Goal: Browse casually

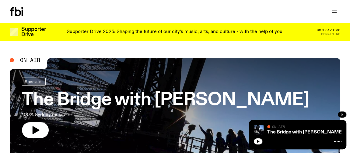
click at [157, 29] on div "Supporter Drive 2025: Shaping the future of our city’s music, arts, and culture…" at bounding box center [175, 32] width 243 height 10
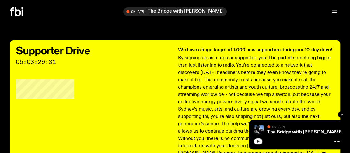
click at [259, 140] on icon "button" at bounding box center [258, 141] width 4 height 4
click at [15, 9] on icon at bounding box center [16, 11] width 13 height 9
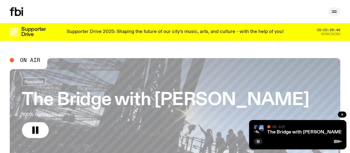
click at [333, 14] on icon "button" at bounding box center [334, 11] width 7 height 7
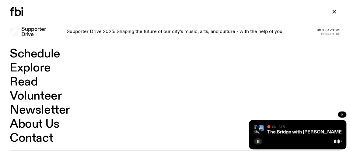
click at [21, 13] on icon at bounding box center [18, 11] width 6 height 9
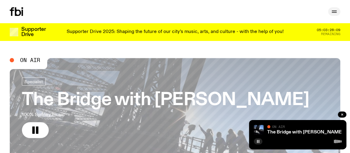
click at [337, 12] on icon "button" at bounding box center [334, 11] width 7 height 7
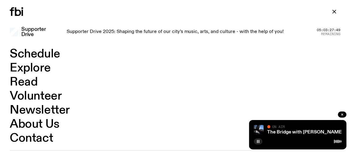
click at [19, 12] on icon at bounding box center [16, 11] width 13 height 9
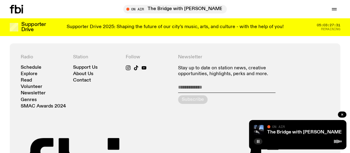
scroll to position [1187, 0]
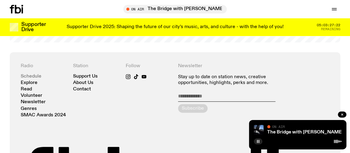
click at [32, 74] on link "Schedule" at bounding box center [31, 76] width 21 height 5
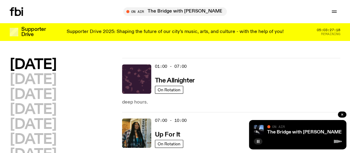
click at [22, 9] on icon at bounding box center [16, 11] width 13 height 9
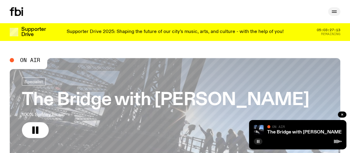
click at [335, 9] on icon "button" at bounding box center [334, 11] width 7 height 7
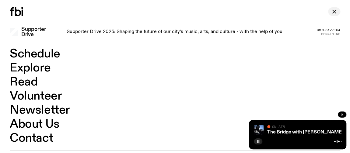
click at [334, 9] on icon "button" at bounding box center [334, 11] width 7 height 7
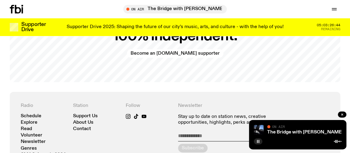
scroll to position [1144, 0]
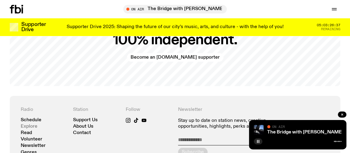
click at [29, 124] on link "Explore" at bounding box center [29, 126] width 17 height 5
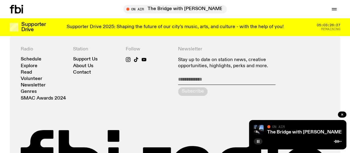
scroll to position [1022, 0]
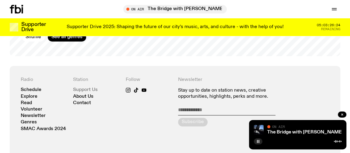
click at [95, 87] on link "Support Us" at bounding box center [85, 89] width 25 height 5
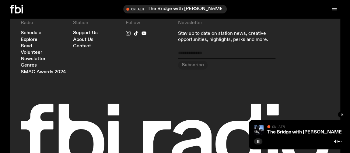
scroll to position [1922, 0]
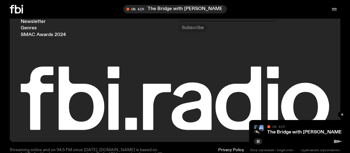
click at [13, 8] on icon at bounding box center [12, 9] width 4 height 9
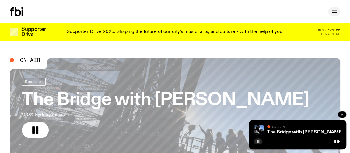
click at [333, 13] on icon "button" at bounding box center [334, 11] width 7 height 7
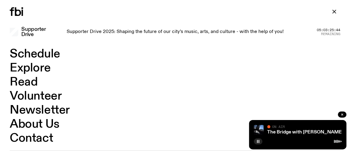
click at [36, 111] on link "Newsletter" at bounding box center [40, 110] width 60 height 12
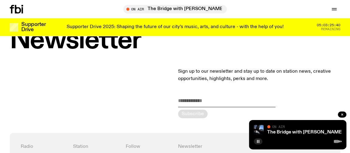
scroll to position [24, 0]
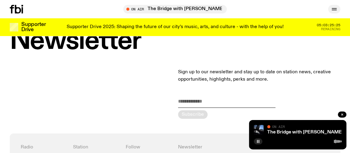
click at [339, 11] on button "button" at bounding box center [334, 9] width 12 height 9
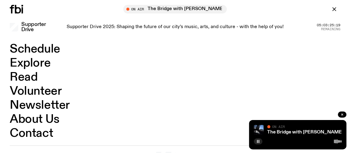
click at [19, 72] on link "Read" at bounding box center [24, 77] width 28 height 12
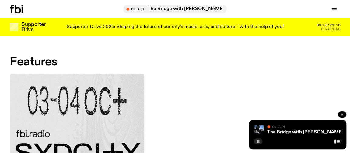
scroll to position [27, 0]
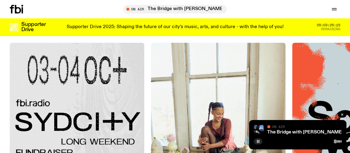
click at [95, 93] on img at bounding box center [77, 110] width 135 height 135
